Goal: Information Seeking & Learning: Check status

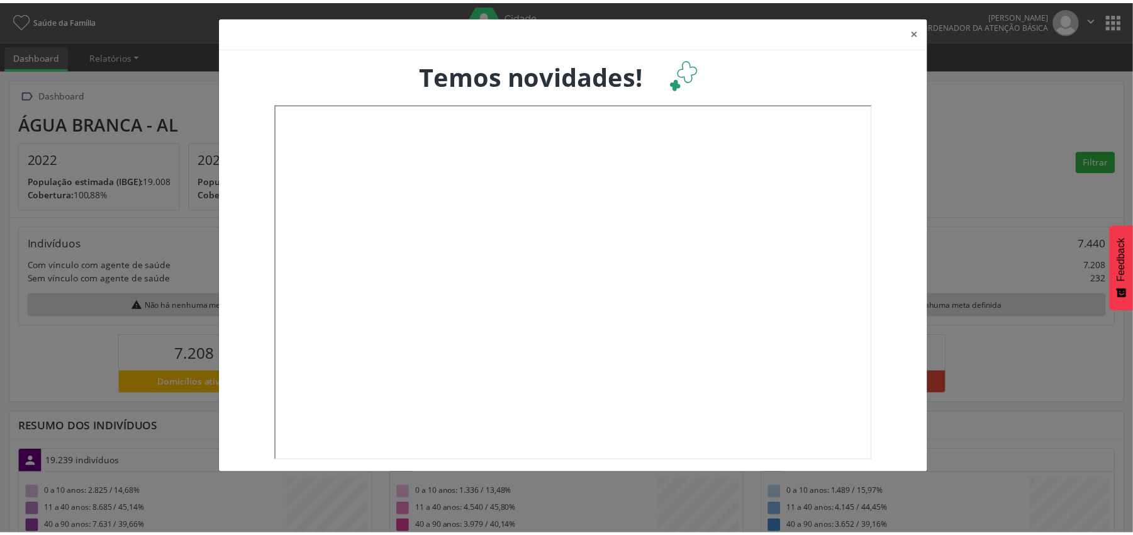
scroll to position [210, 375]
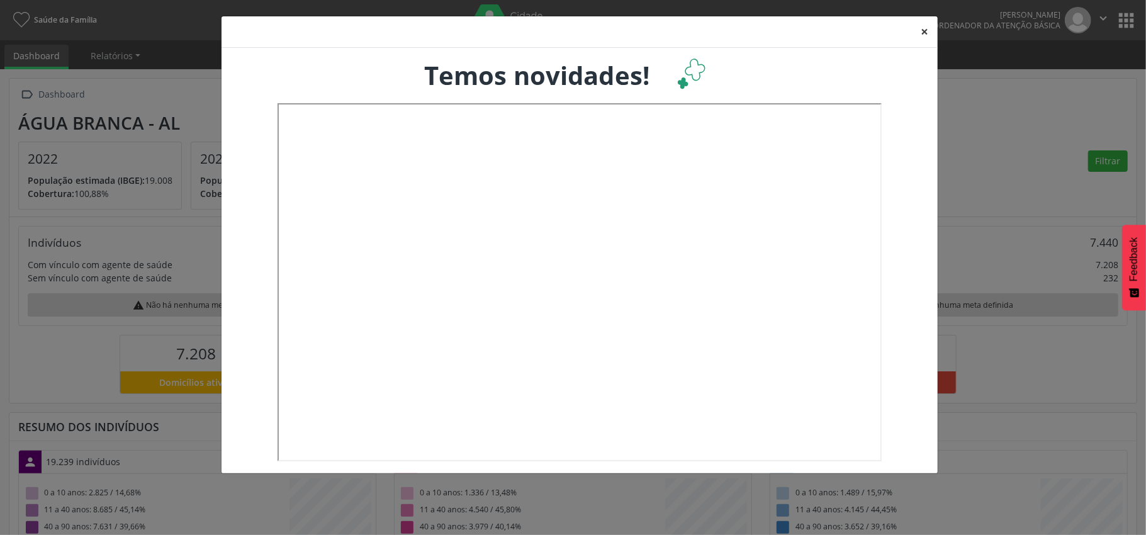
click at [924, 31] on button "×" at bounding box center [924, 31] width 25 height 31
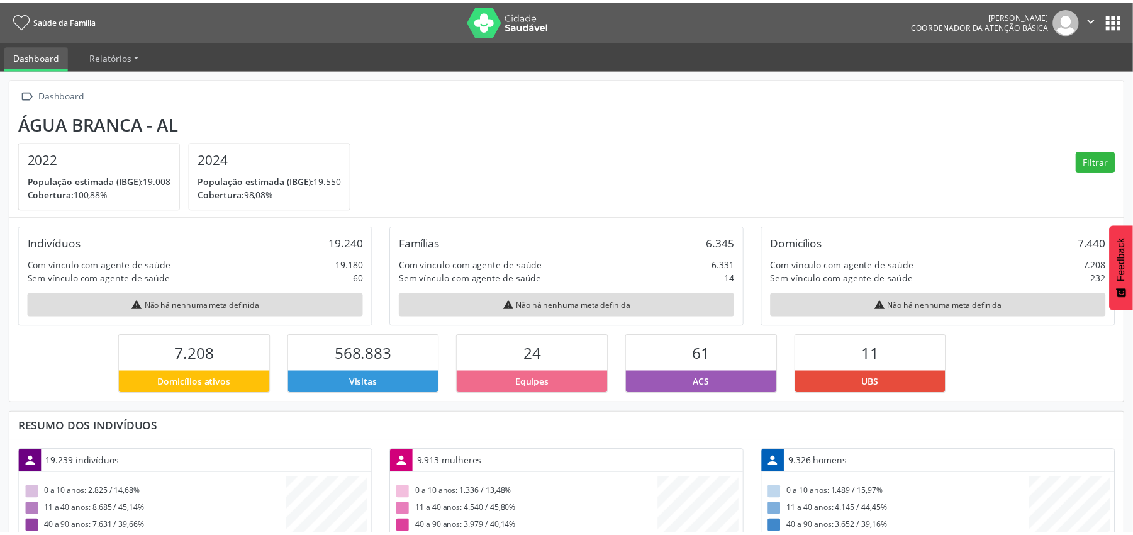
scroll to position [628881, 628720]
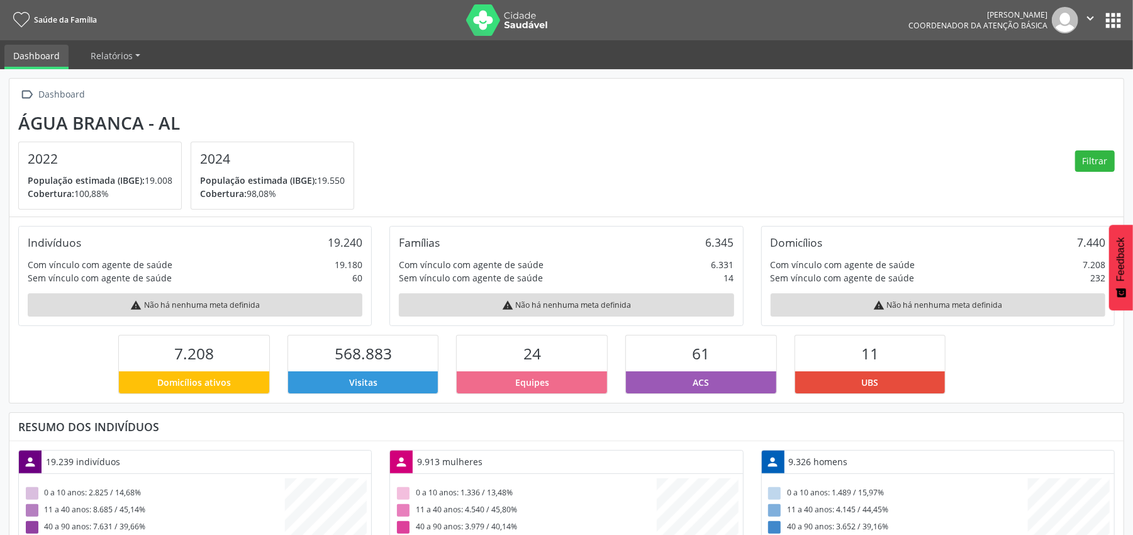
click at [1111, 10] on button "apps" at bounding box center [1113, 20] width 22 height 22
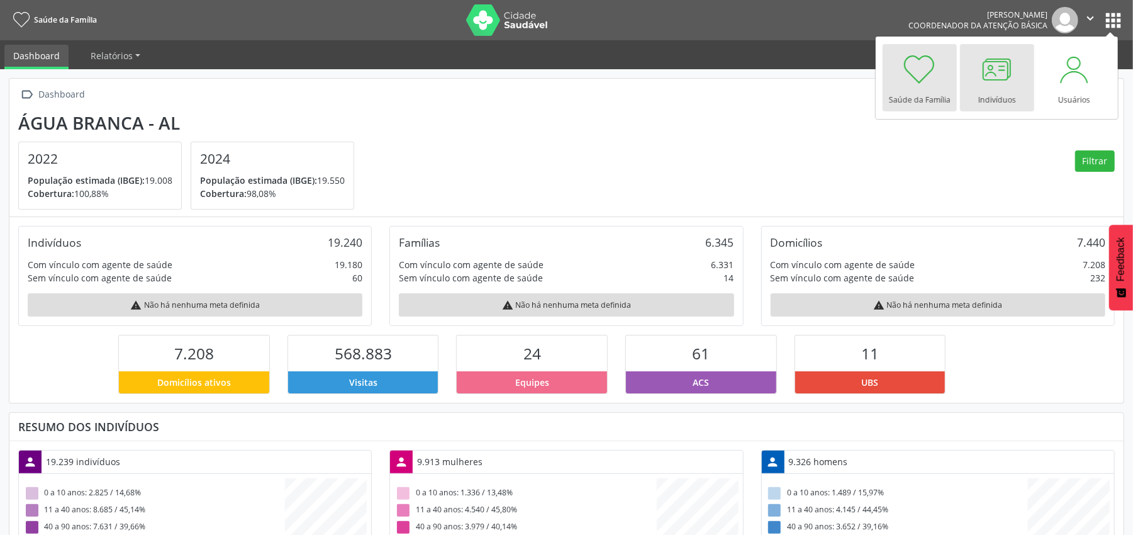
click at [1009, 72] on div at bounding box center [997, 69] width 38 height 38
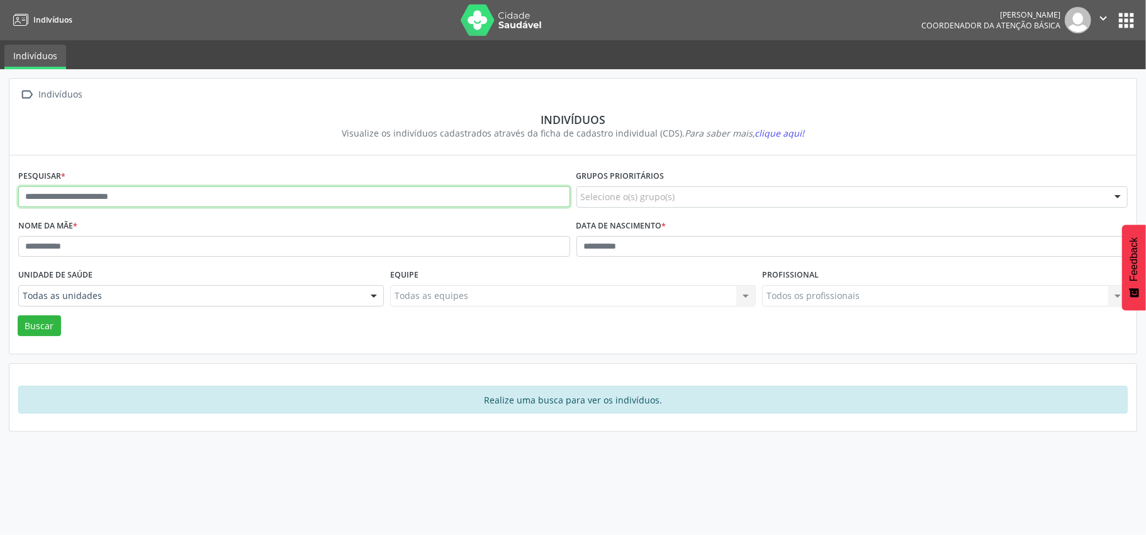
click at [69, 199] on input "text" at bounding box center [294, 196] width 552 height 21
type input "**********"
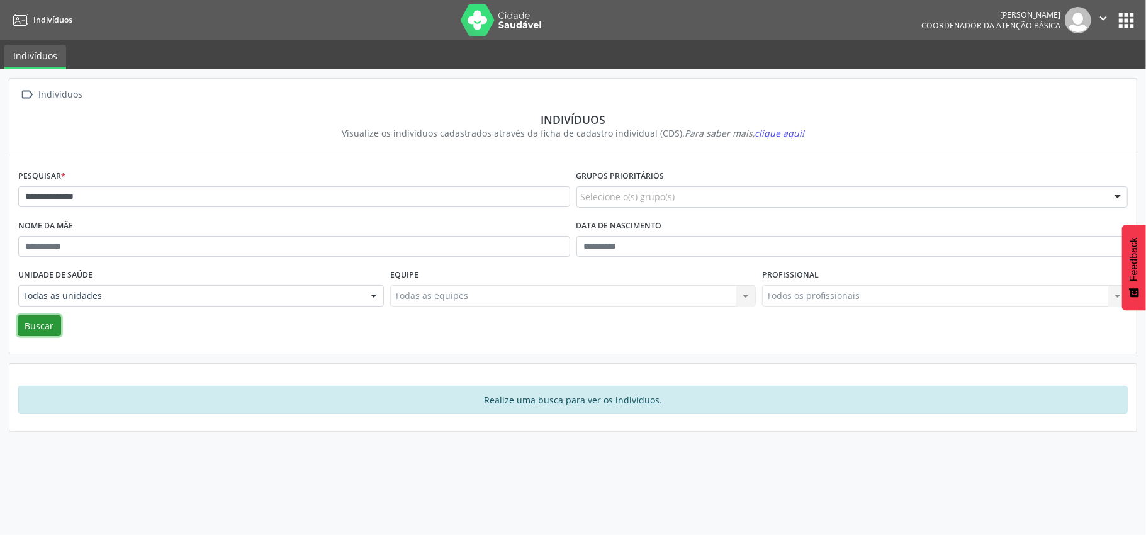
click at [36, 325] on button "Buscar" at bounding box center [39, 325] width 43 height 21
